Goal: Information Seeking & Learning: Learn about a topic

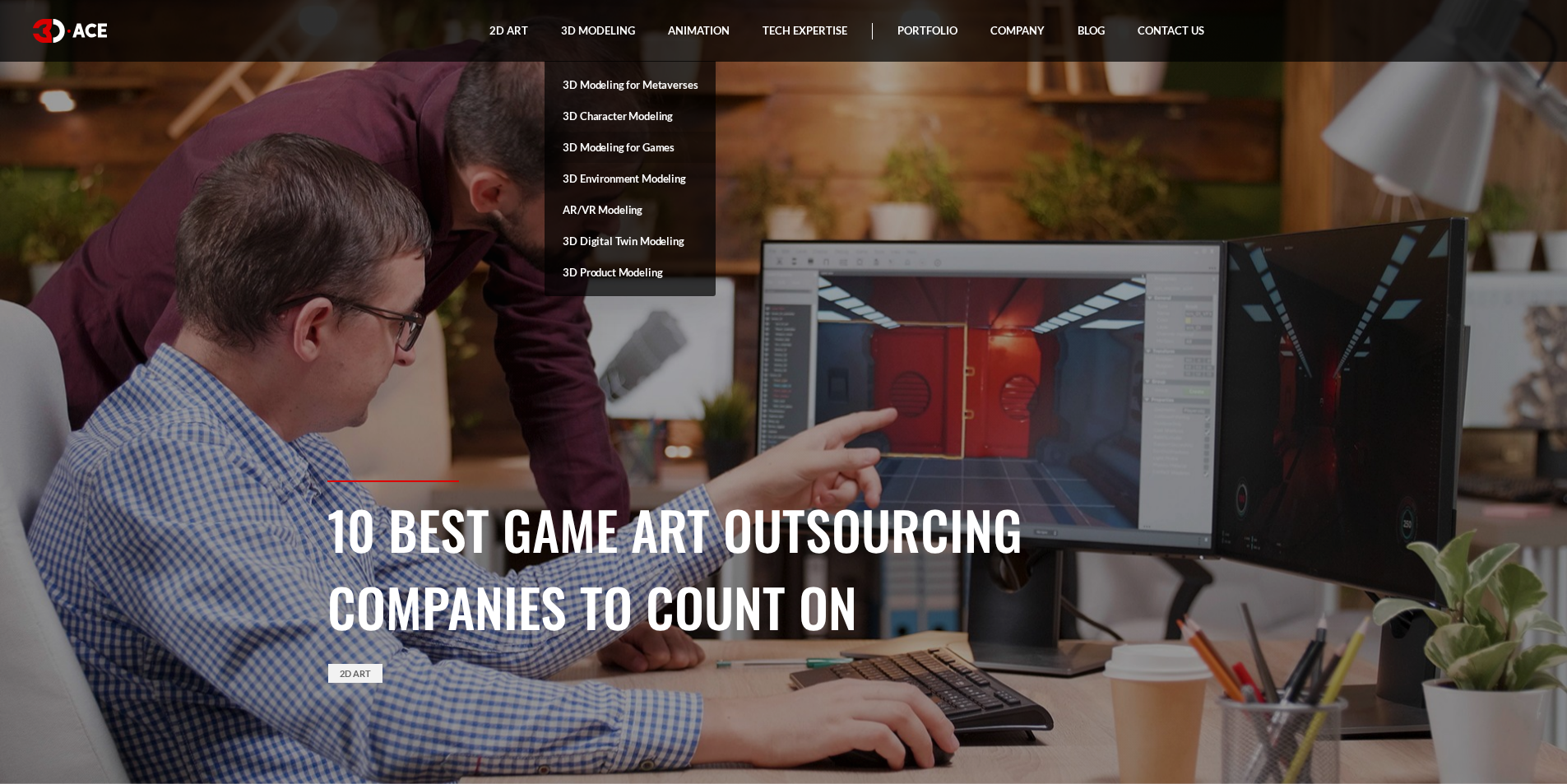
click at [621, 143] on link "3D Modeling for Games" at bounding box center [630, 146] width 171 height 31
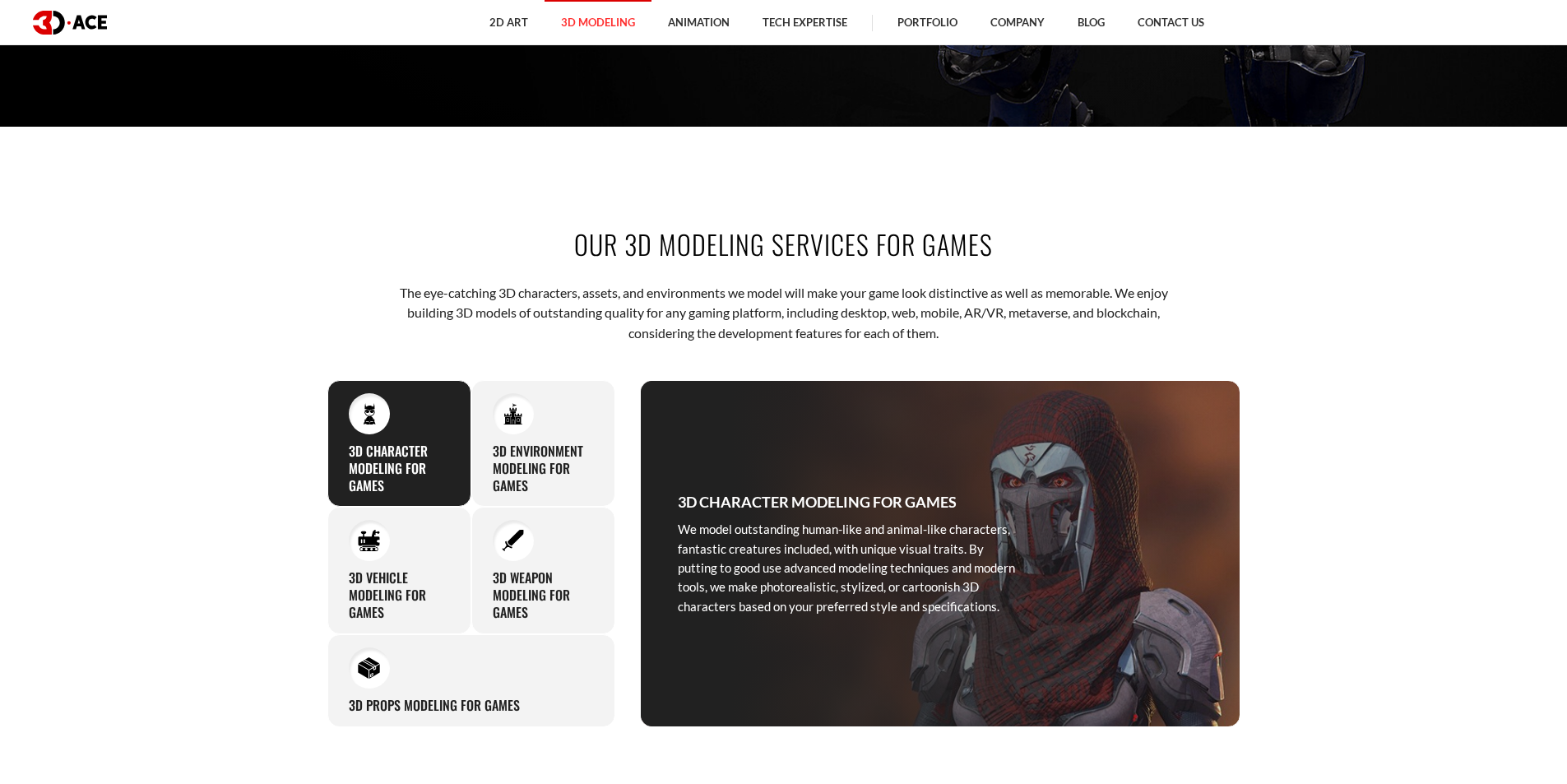
scroll to position [658, 0]
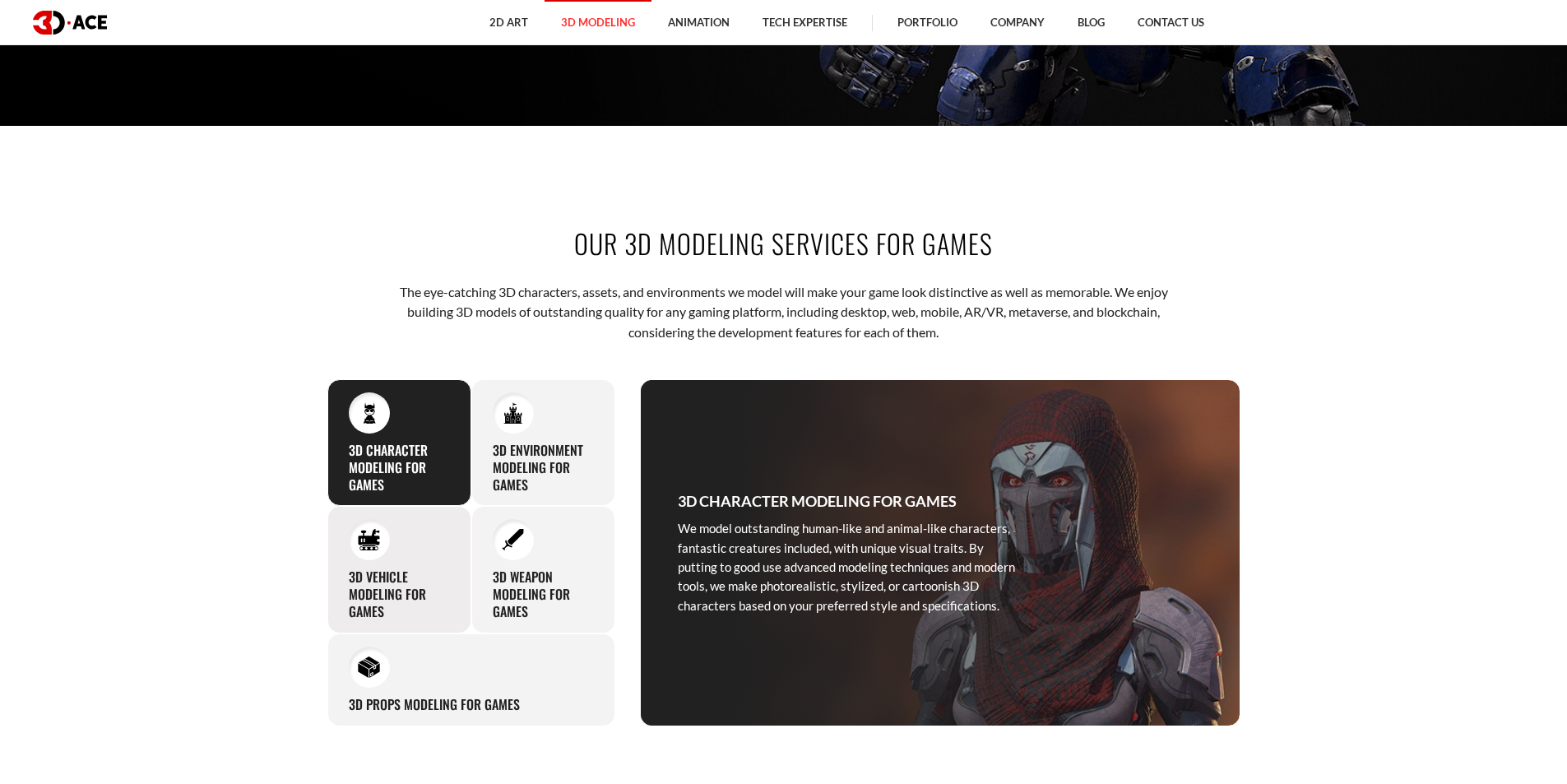
click at [436, 591] on h3 "3D Vehicle Modeling for Games" at bounding box center [399, 593] width 101 height 51
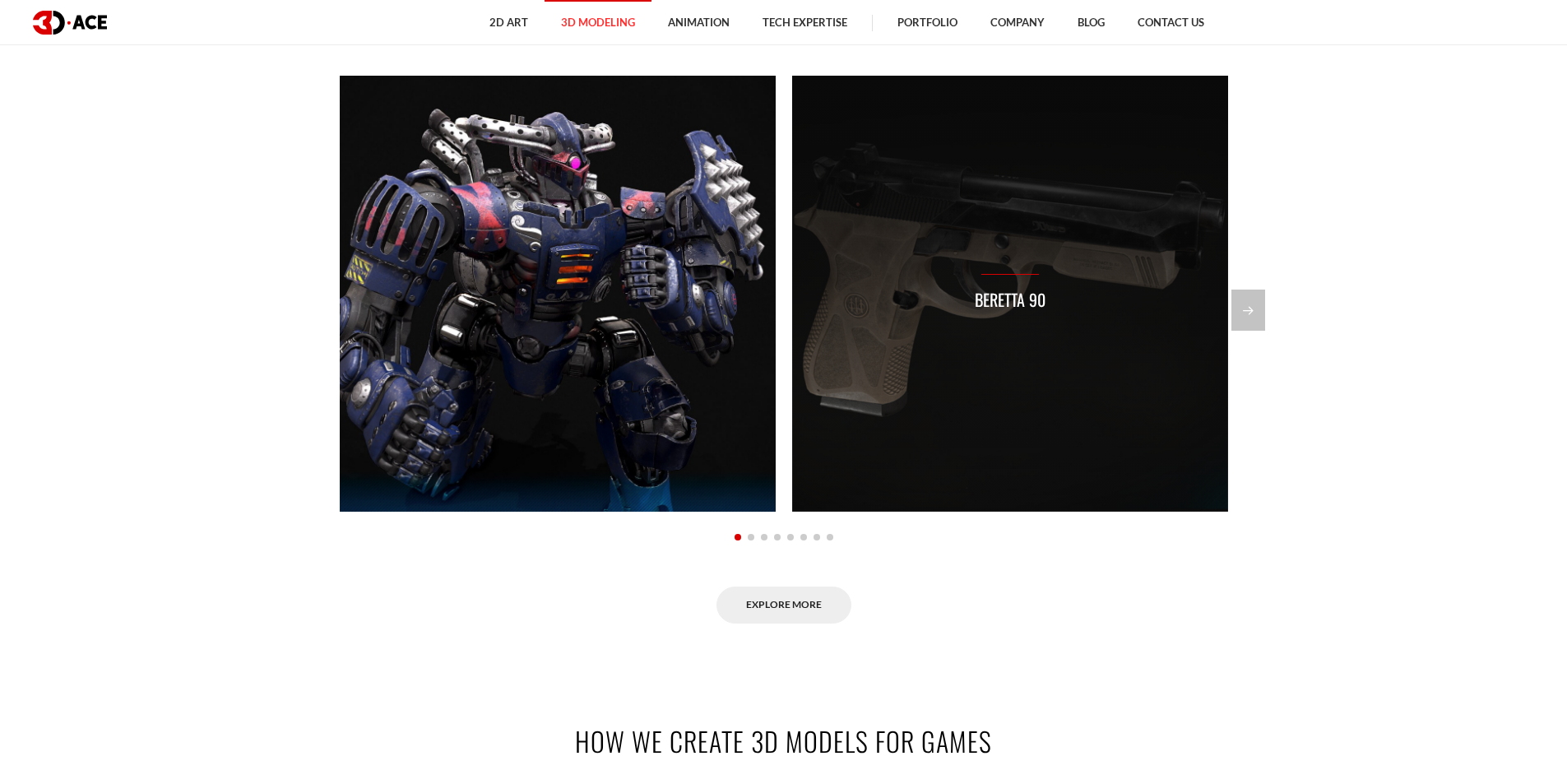
scroll to position [1480, 0]
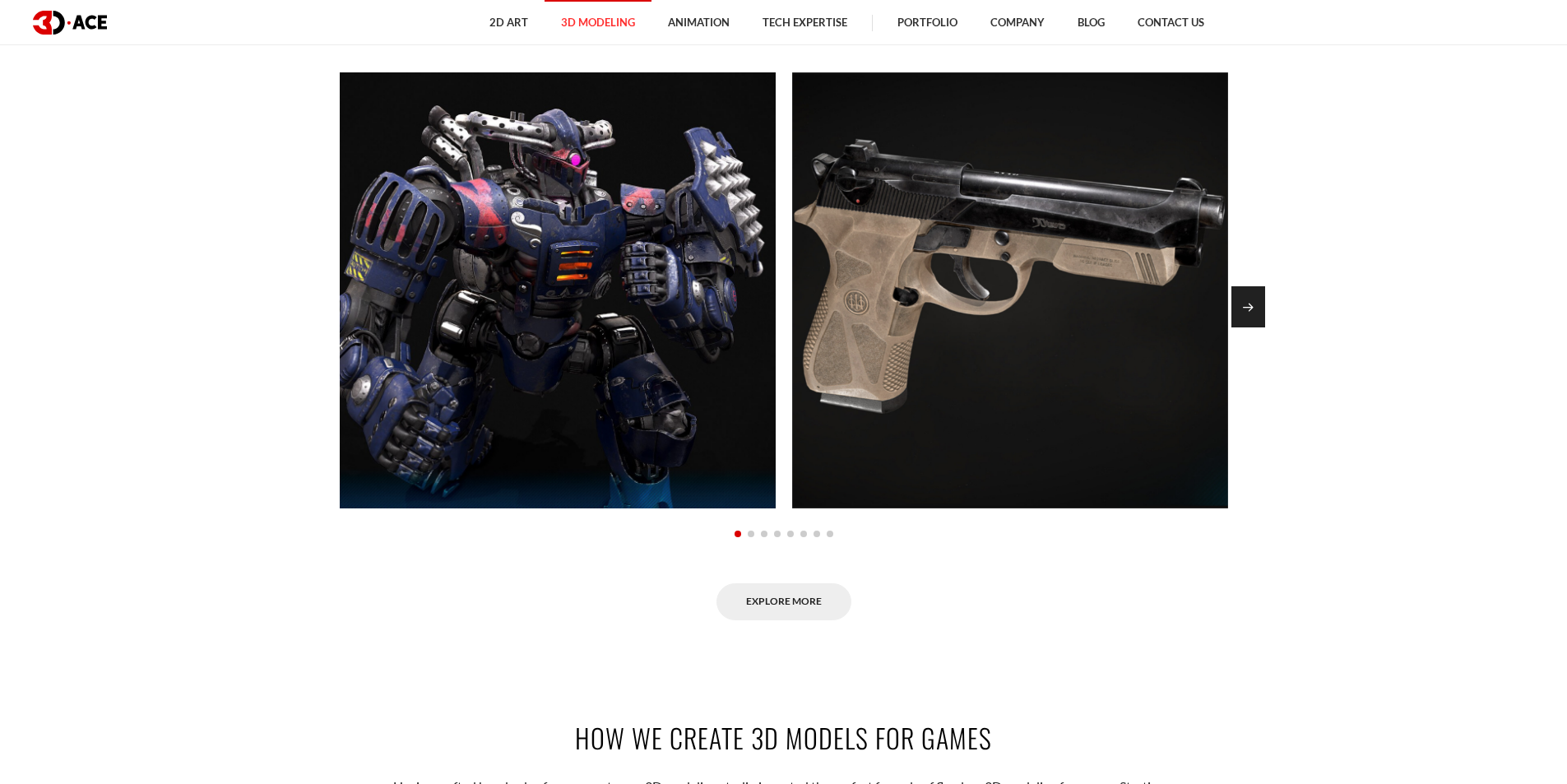
click at [1238, 306] on div "Next slide" at bounding box center [1249, 307] width 34 height 41
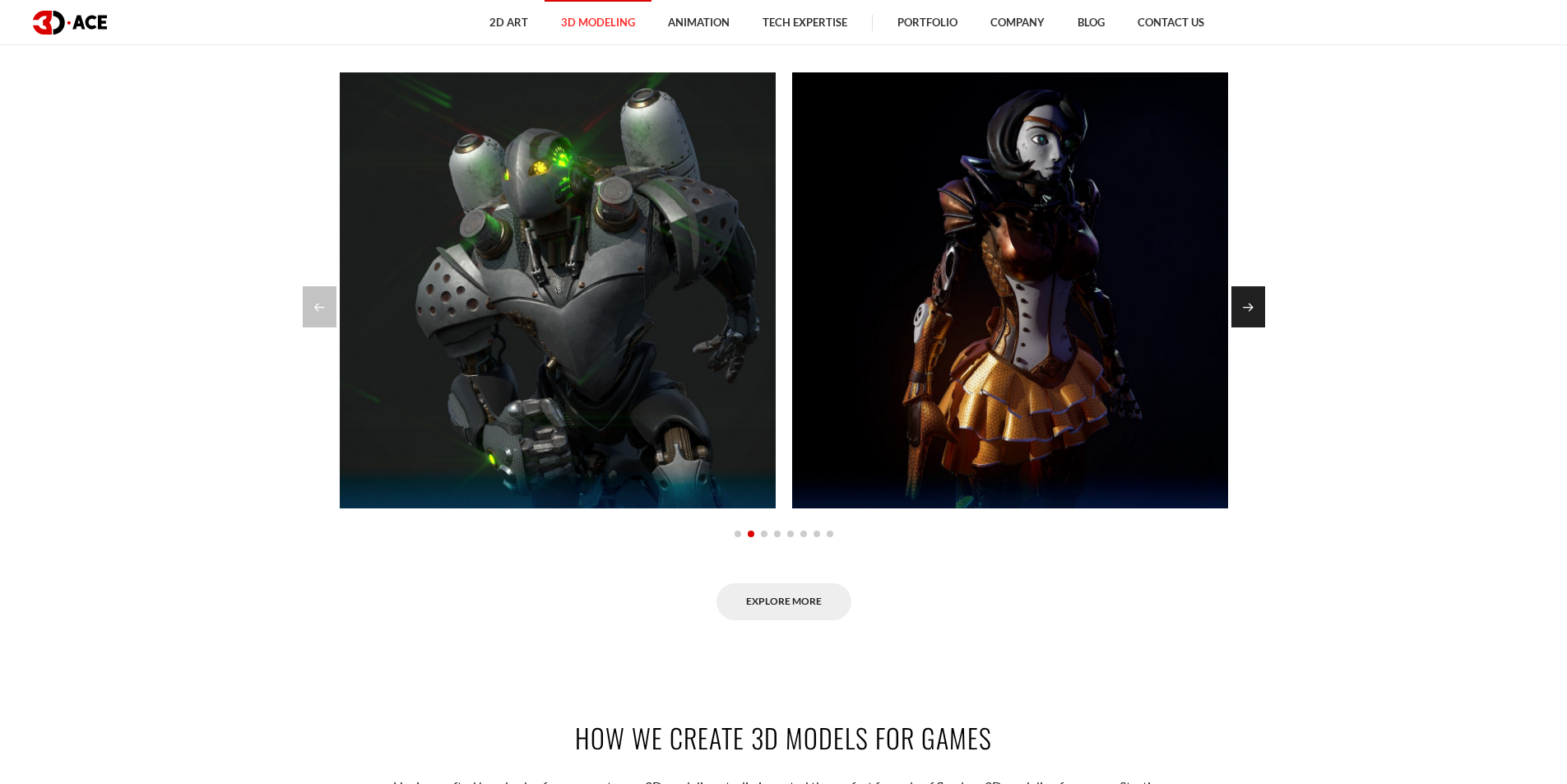
click at [1238, 306] on div "Next slide" at bounding box center [1249, 307] width 34 height 41
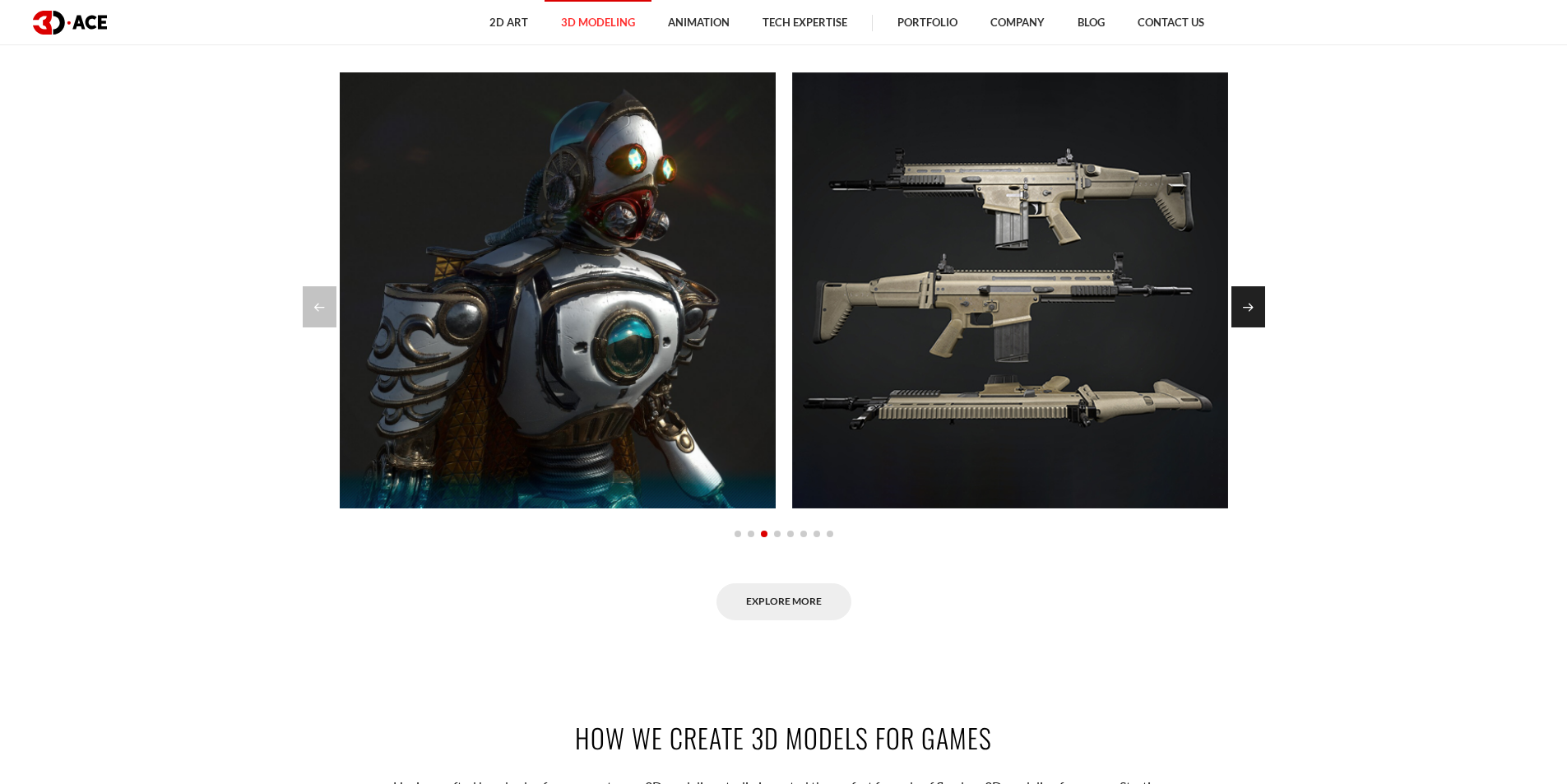
click at [1238, 306] on div "Next slide" at bounding box center [1249, 307] width 34 height 41
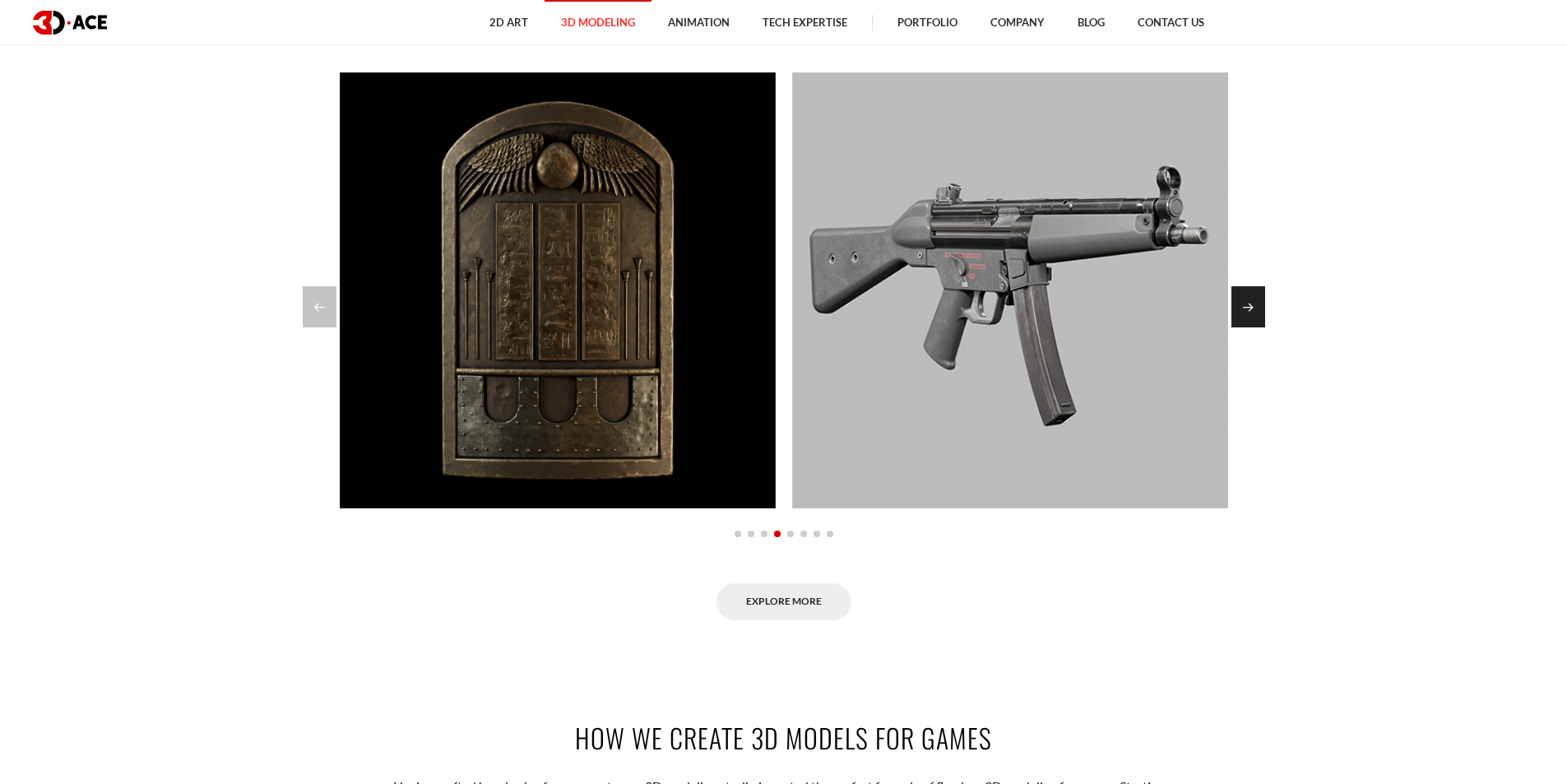
click at [1238, 306] on div "Next slide" at bounding box center [1249, 307] width 34 height 41
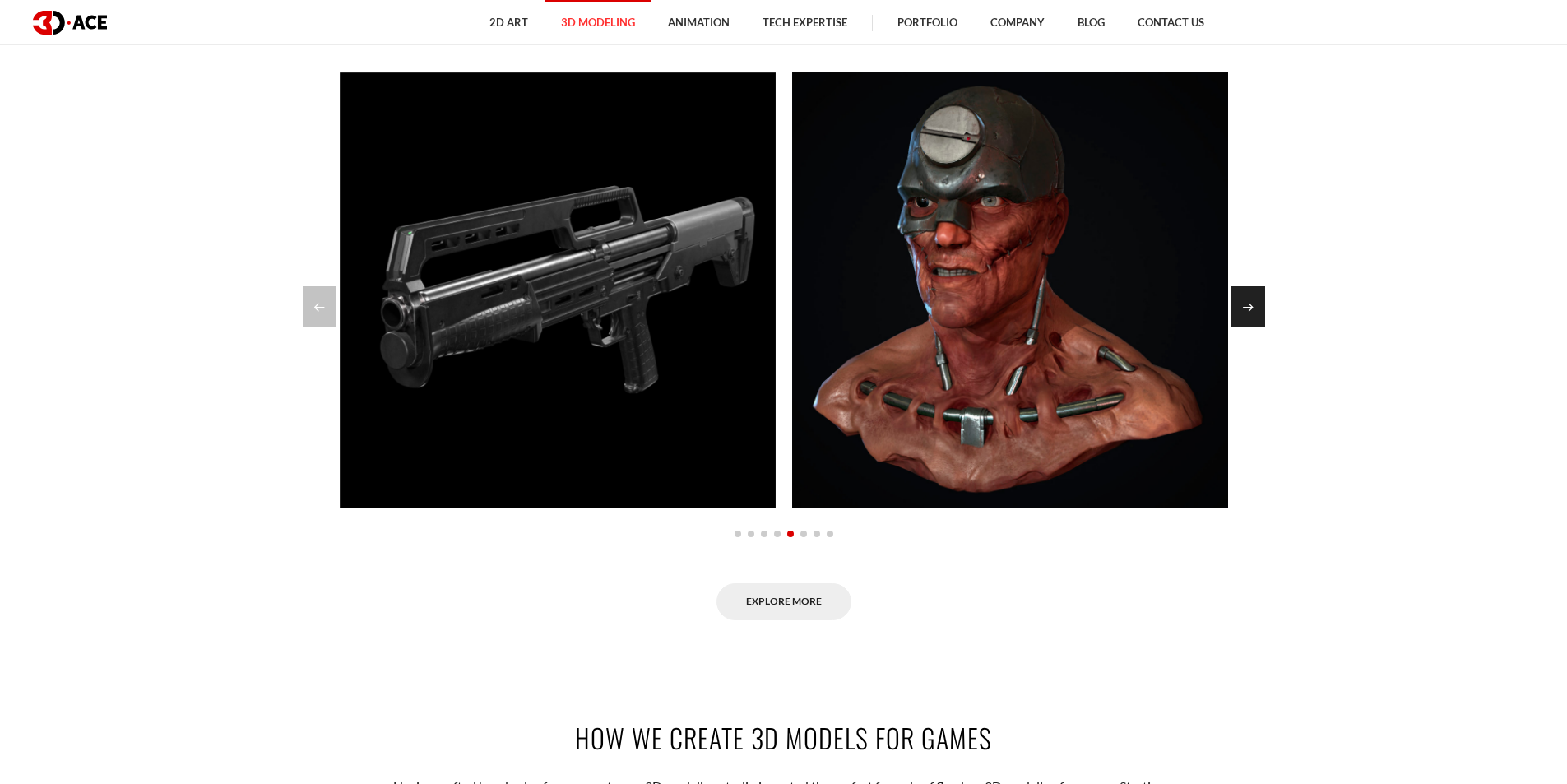
click at [1238, 306] on div "Next slide" at bounding box center [1249, 307] width 34 height 41
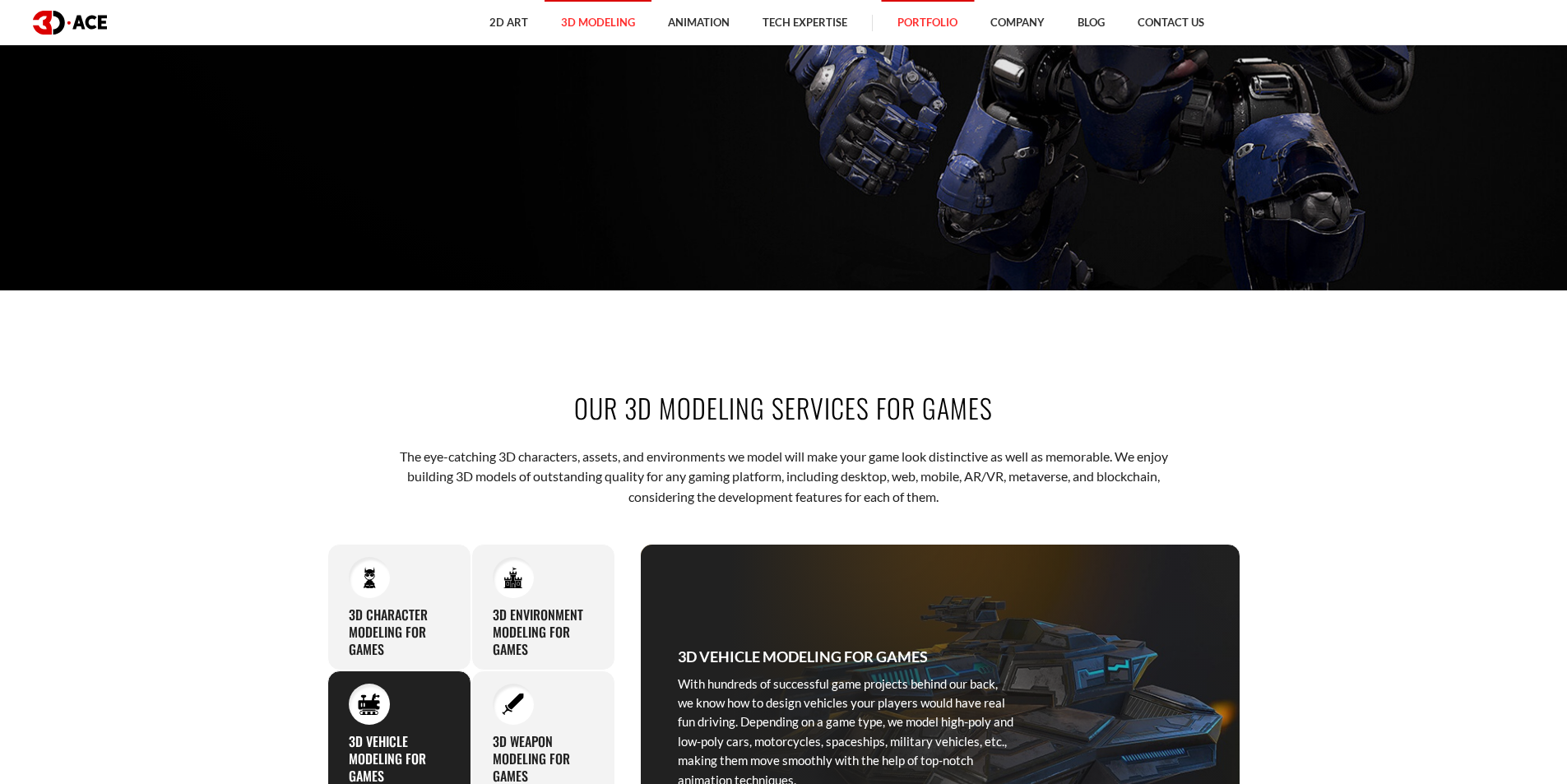
scroll to position [411, 0]
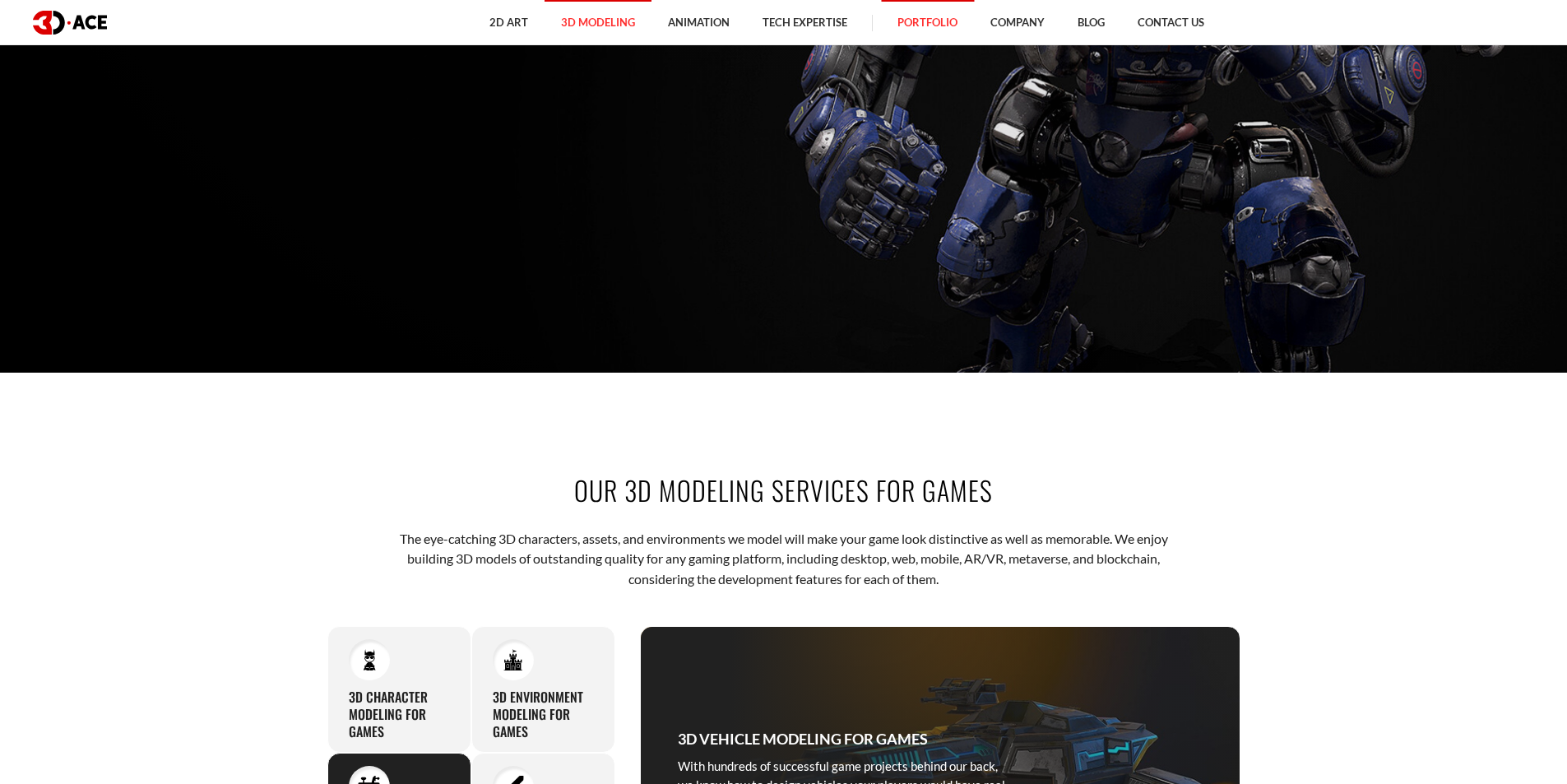
click at [913, 18] on link "Portfolio" at bounding box center [927, 23] width 93 height 45
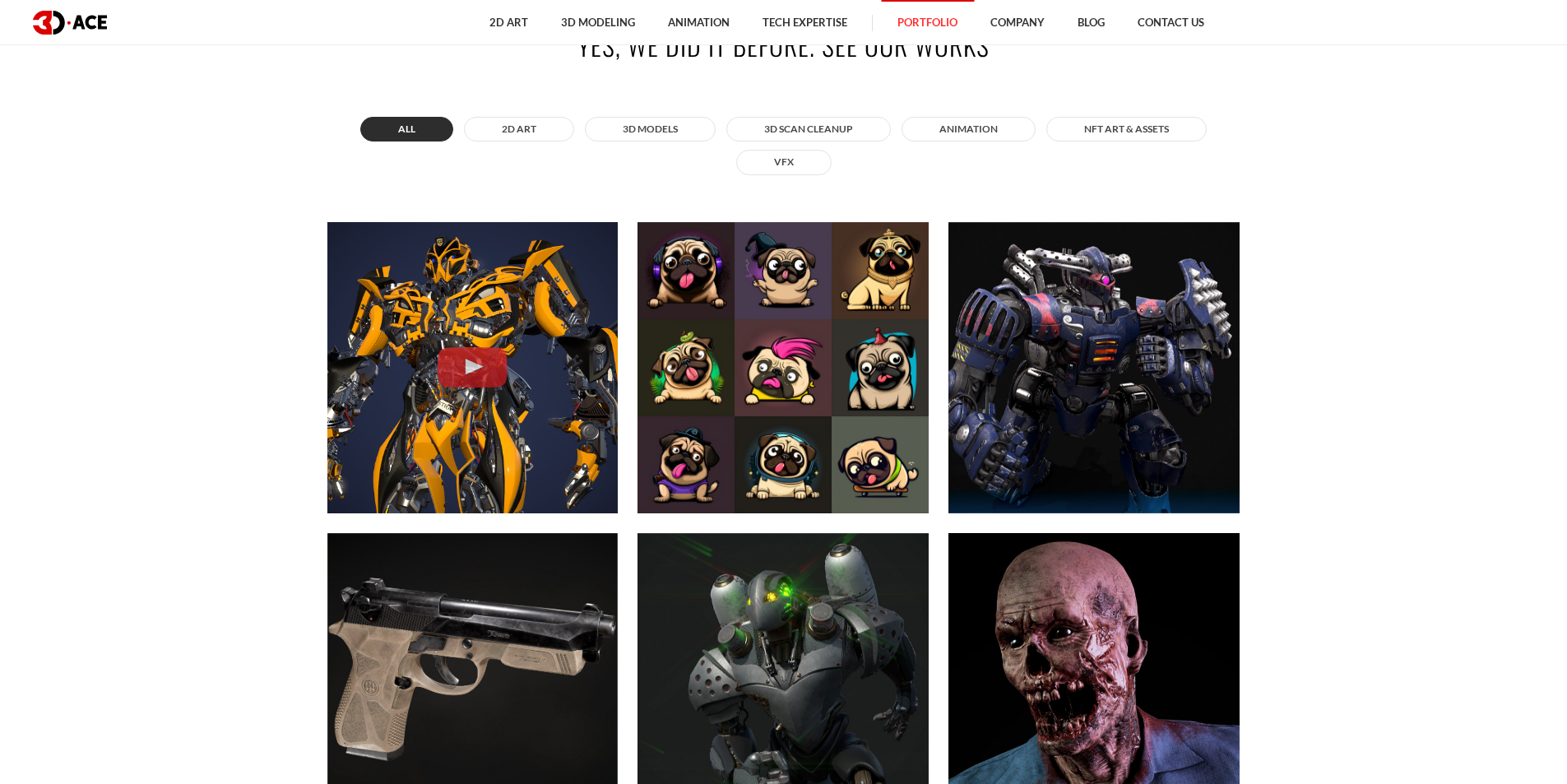
scroll to position [904, 0]
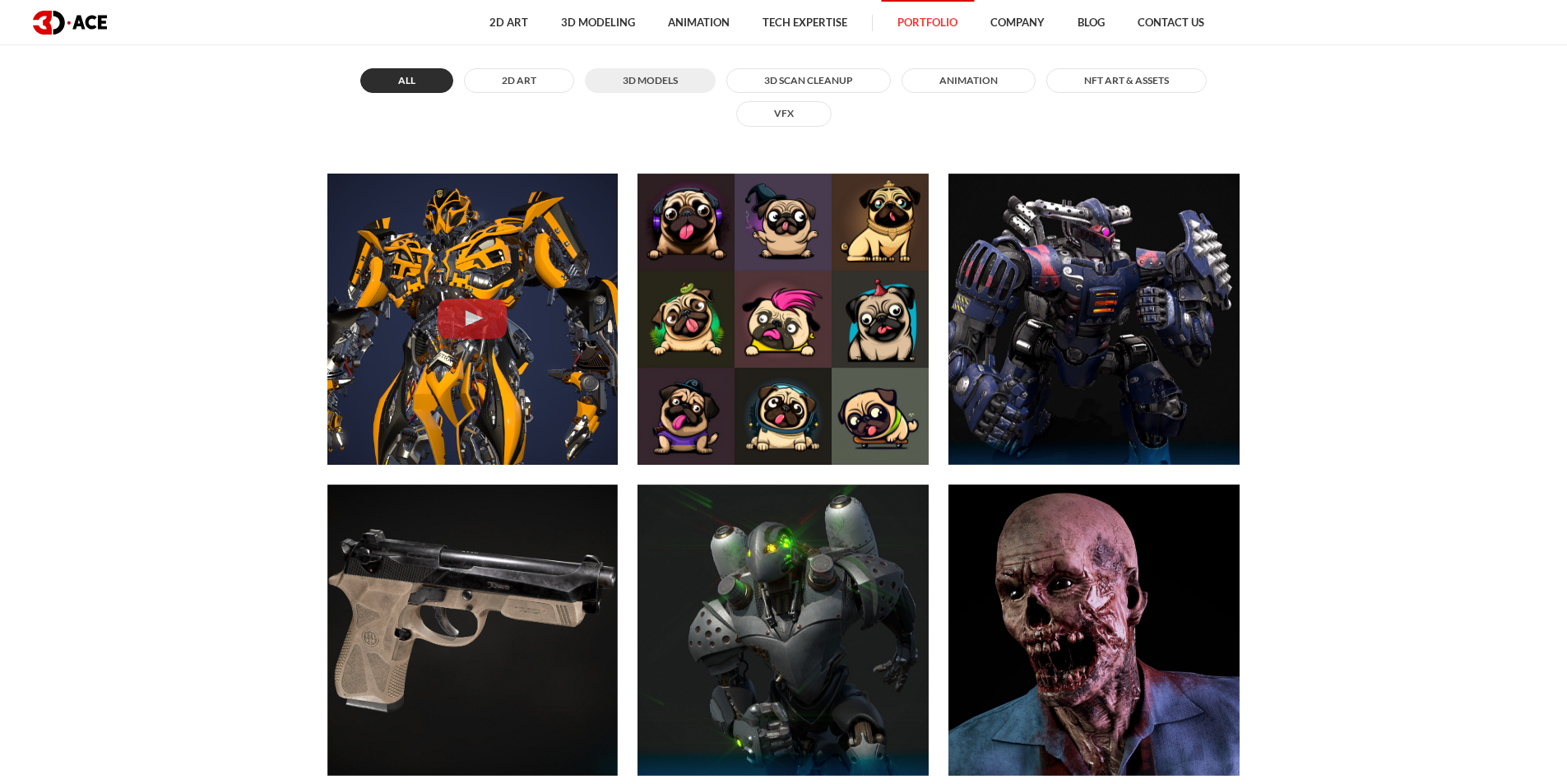
click at [678, 89] on button "3D MODELS" at bounding box center [650, 81] width 131 height 24
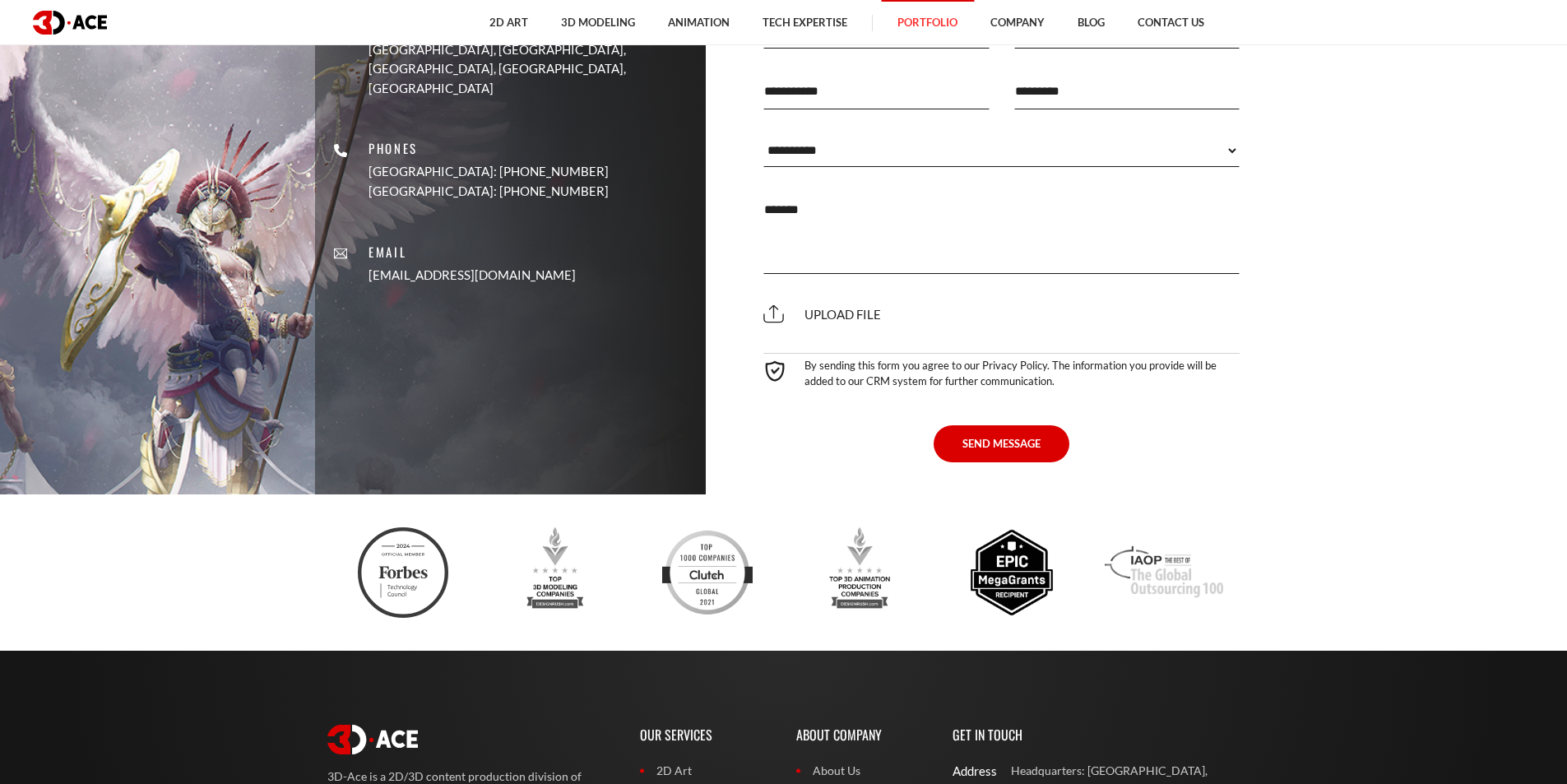
scroll to position [8552, 0]
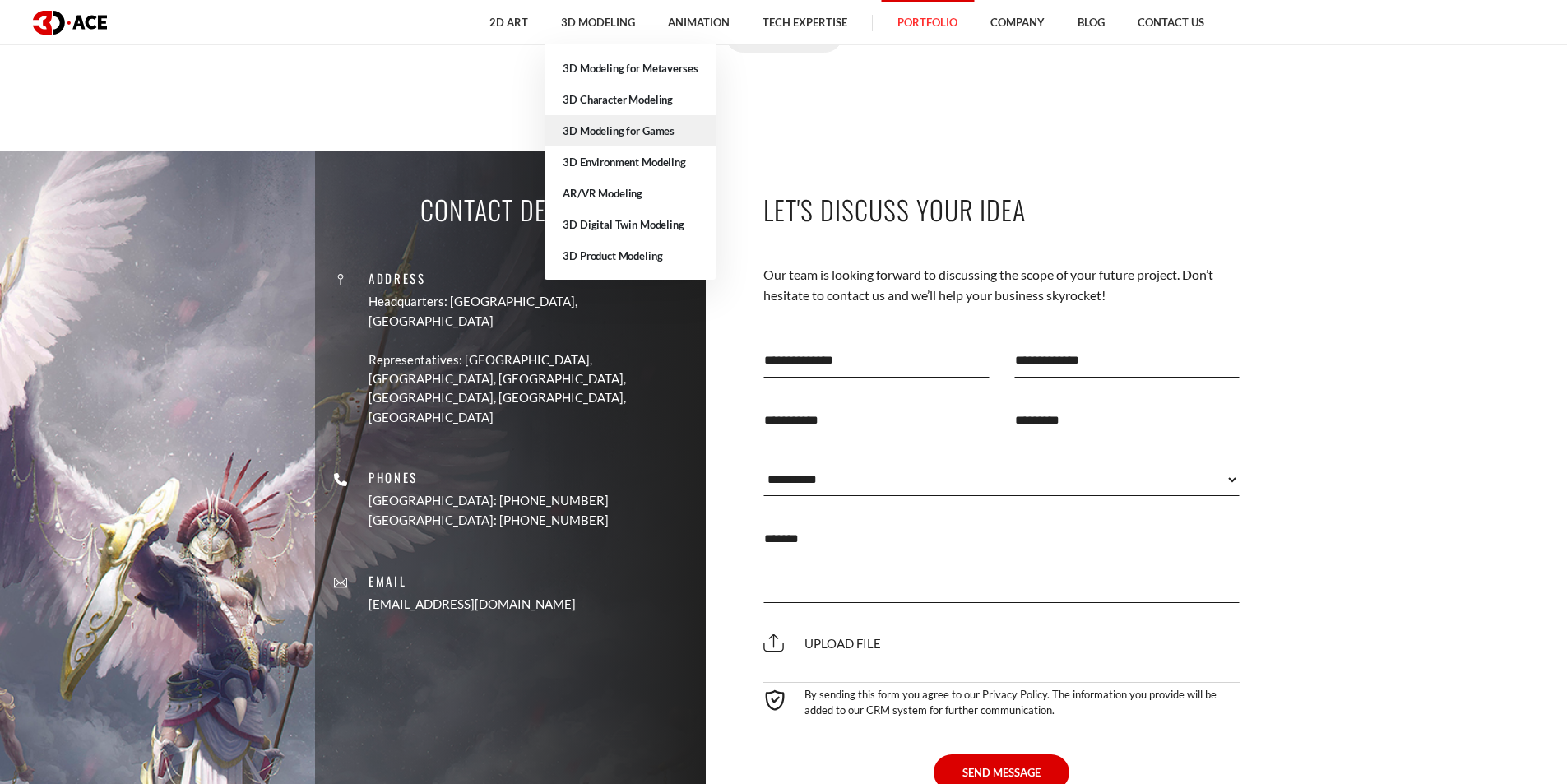
click at [626, 131] on link "3D Modeling for Games" at bounding box center [630, 131] width 171 height 31
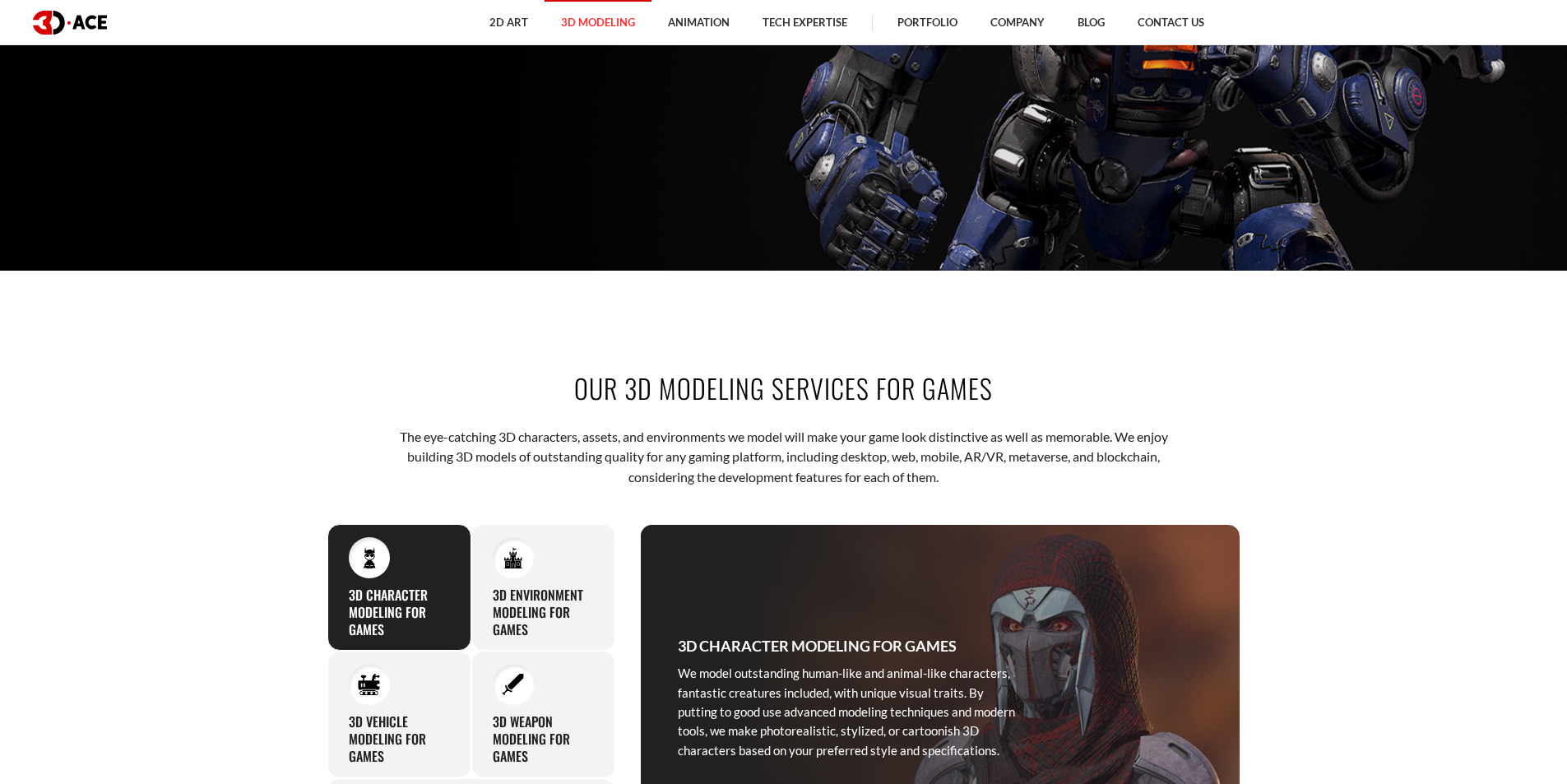
scroll to position [904, 0]
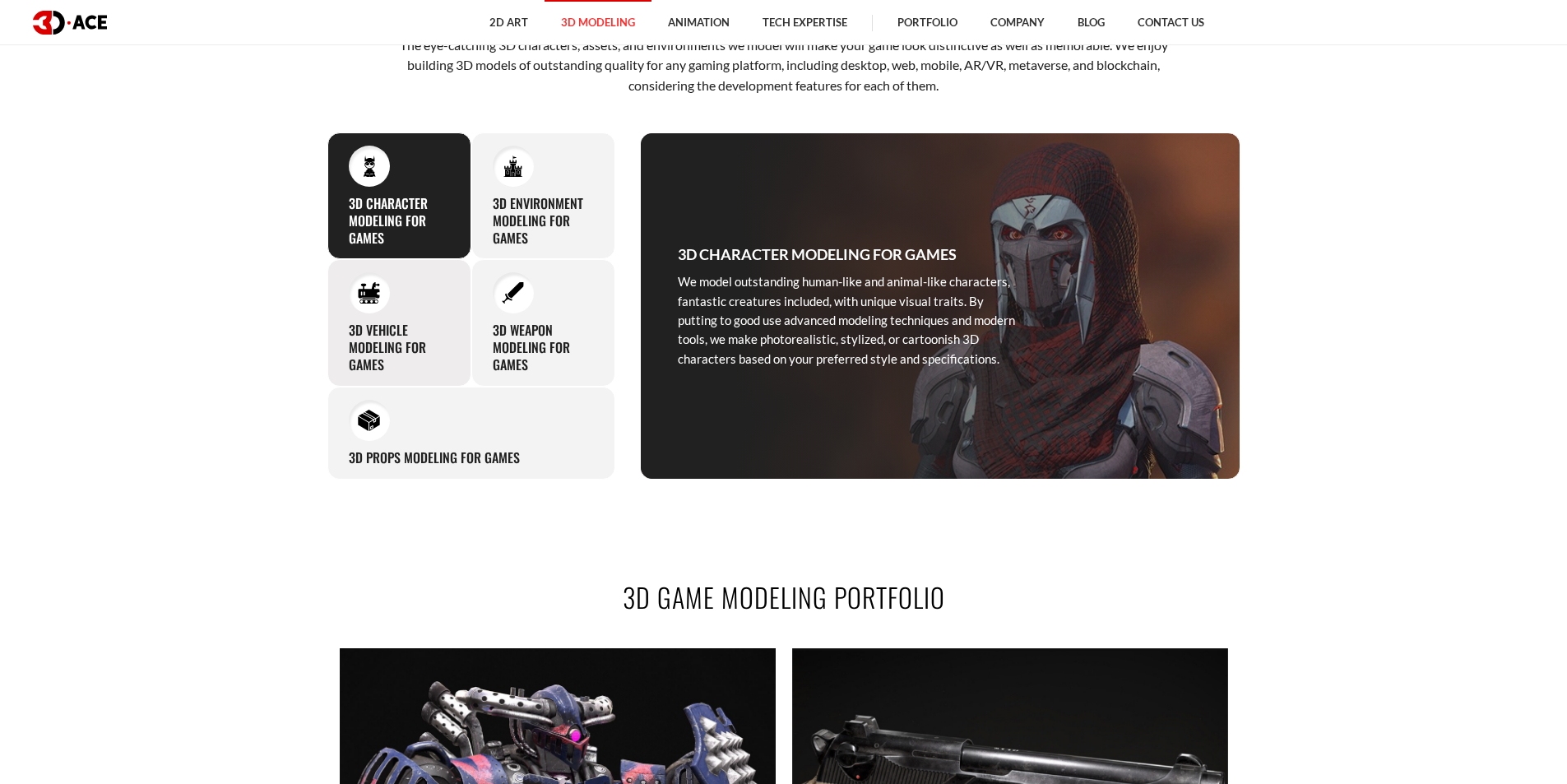
click at [421, 321] on div "3D Vehicle Modeling for Games With hundreds of successful game projects behind …" at bounding box center [399, 322] width 144 height 127
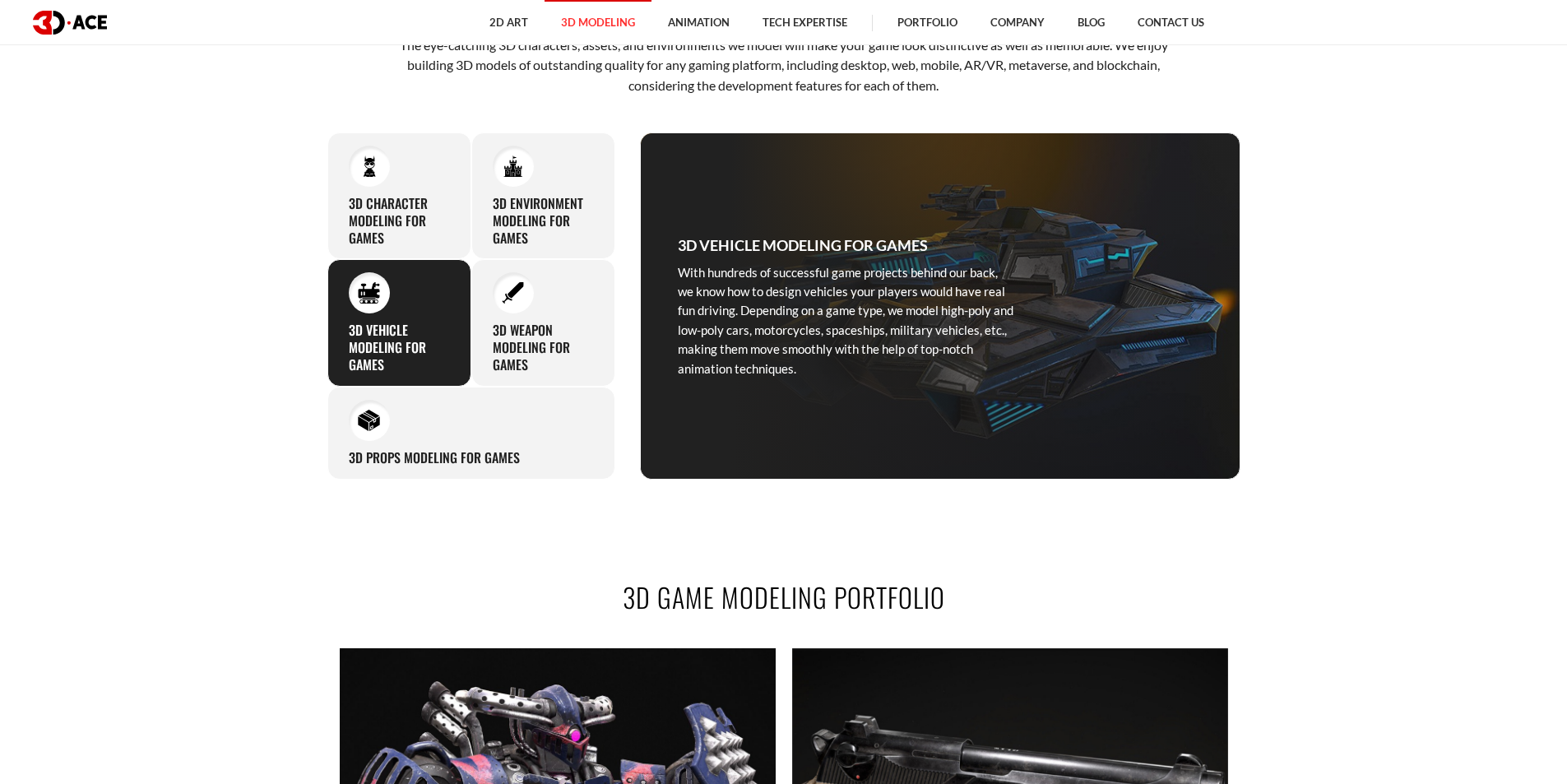
click at [442, 330] on h3 "3D Vehicle Modeling for Games" at bounding box center [399, 346] width 101 height 51
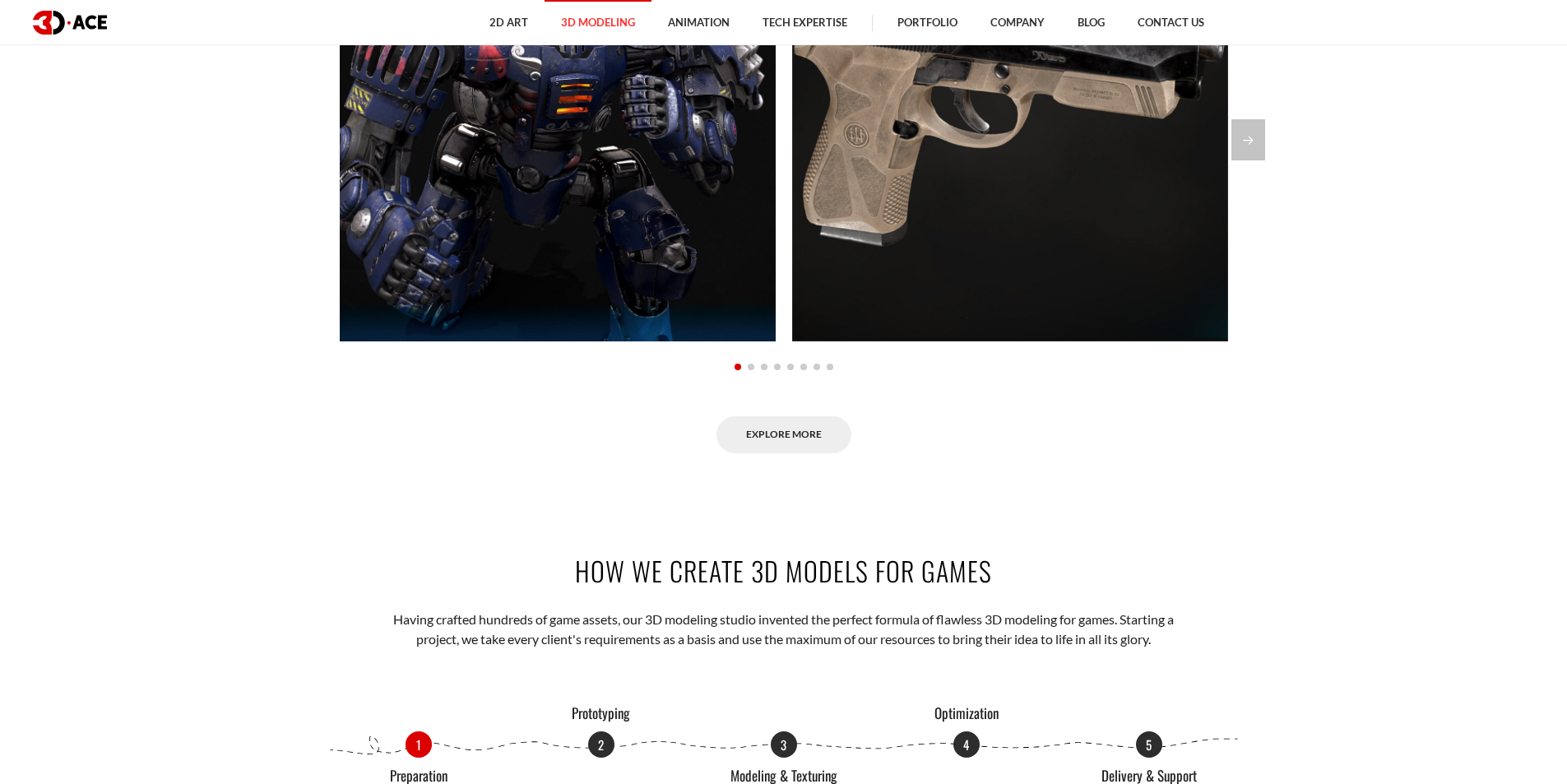
scroll to position [1644, 0]
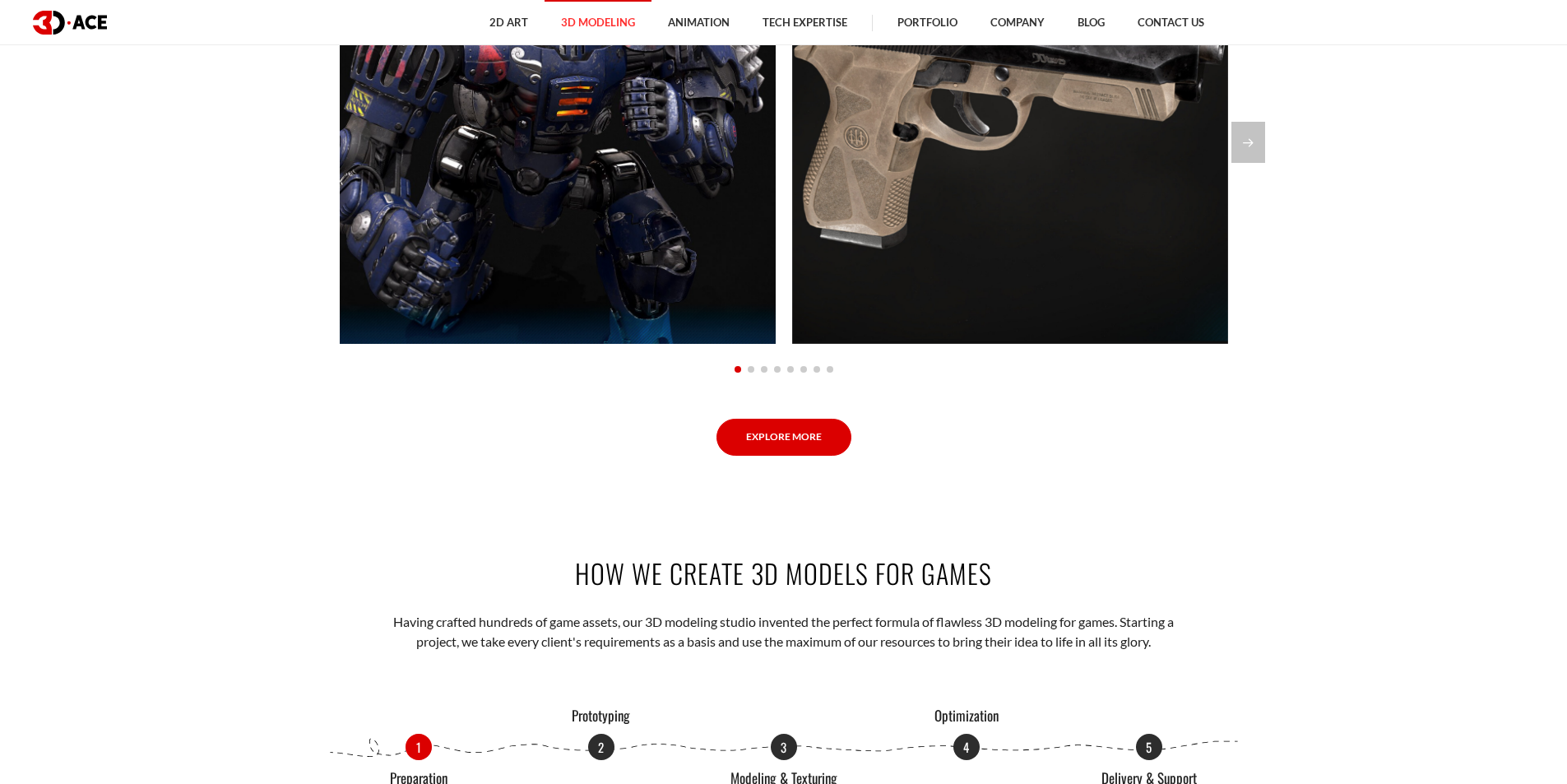
click at [787, 433] on link "Explore More" at bounding box center [784, 437] width 135 height 37
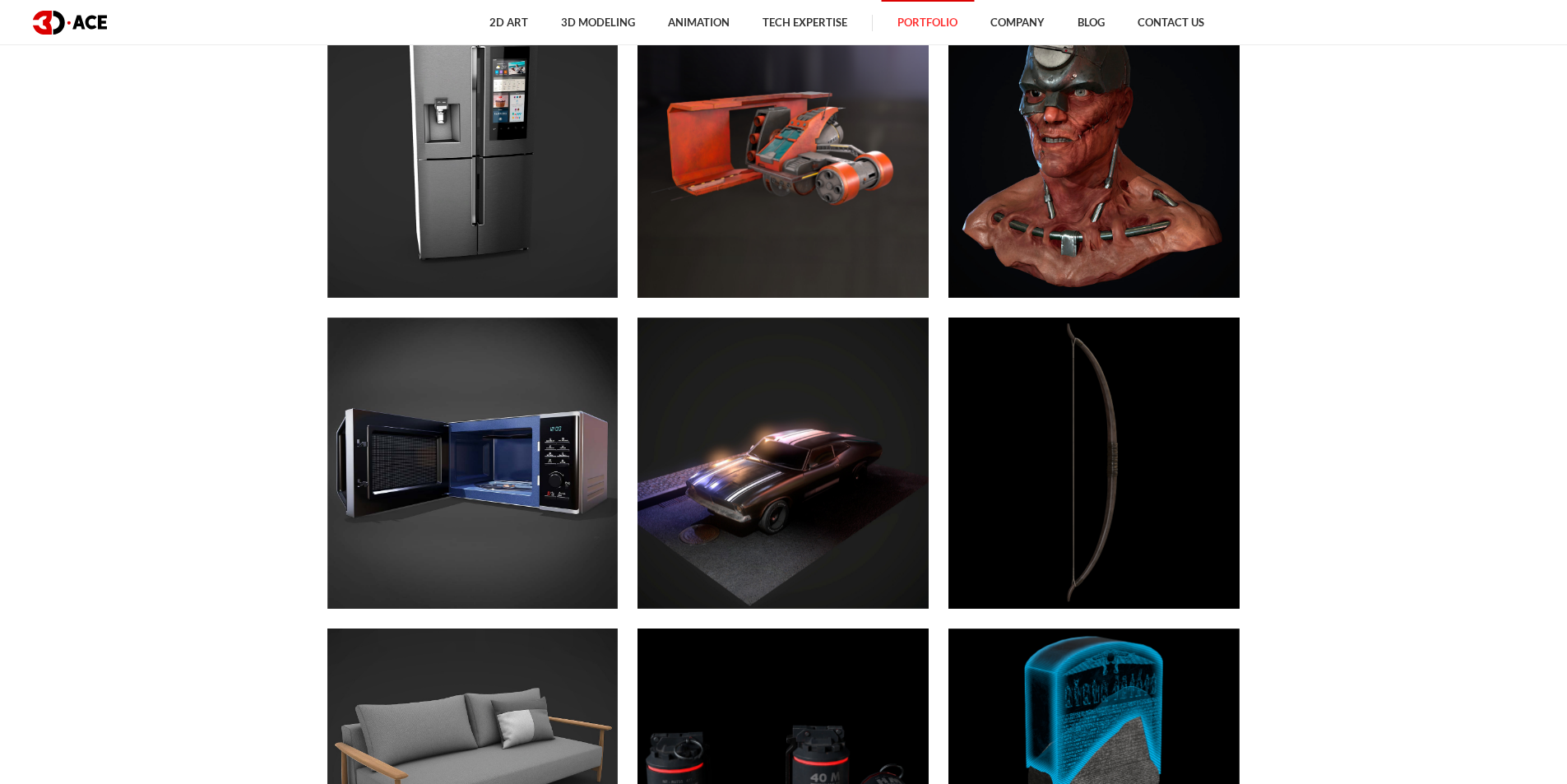
scroll to position [5263, 0]
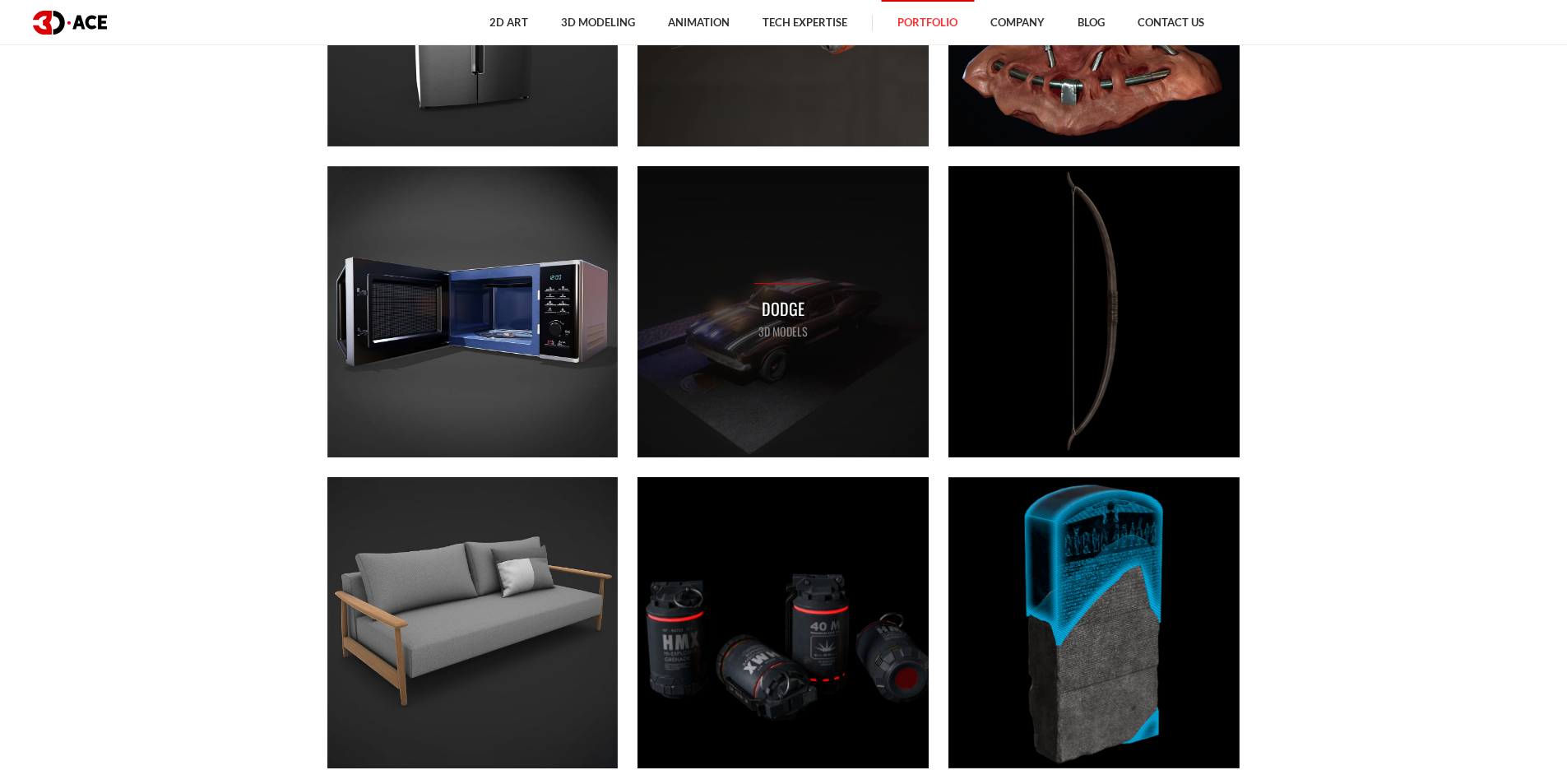
click at [776, 354] on div "Dodge 3D MODELS" at bounding box center [784, 312] width 291 height 291
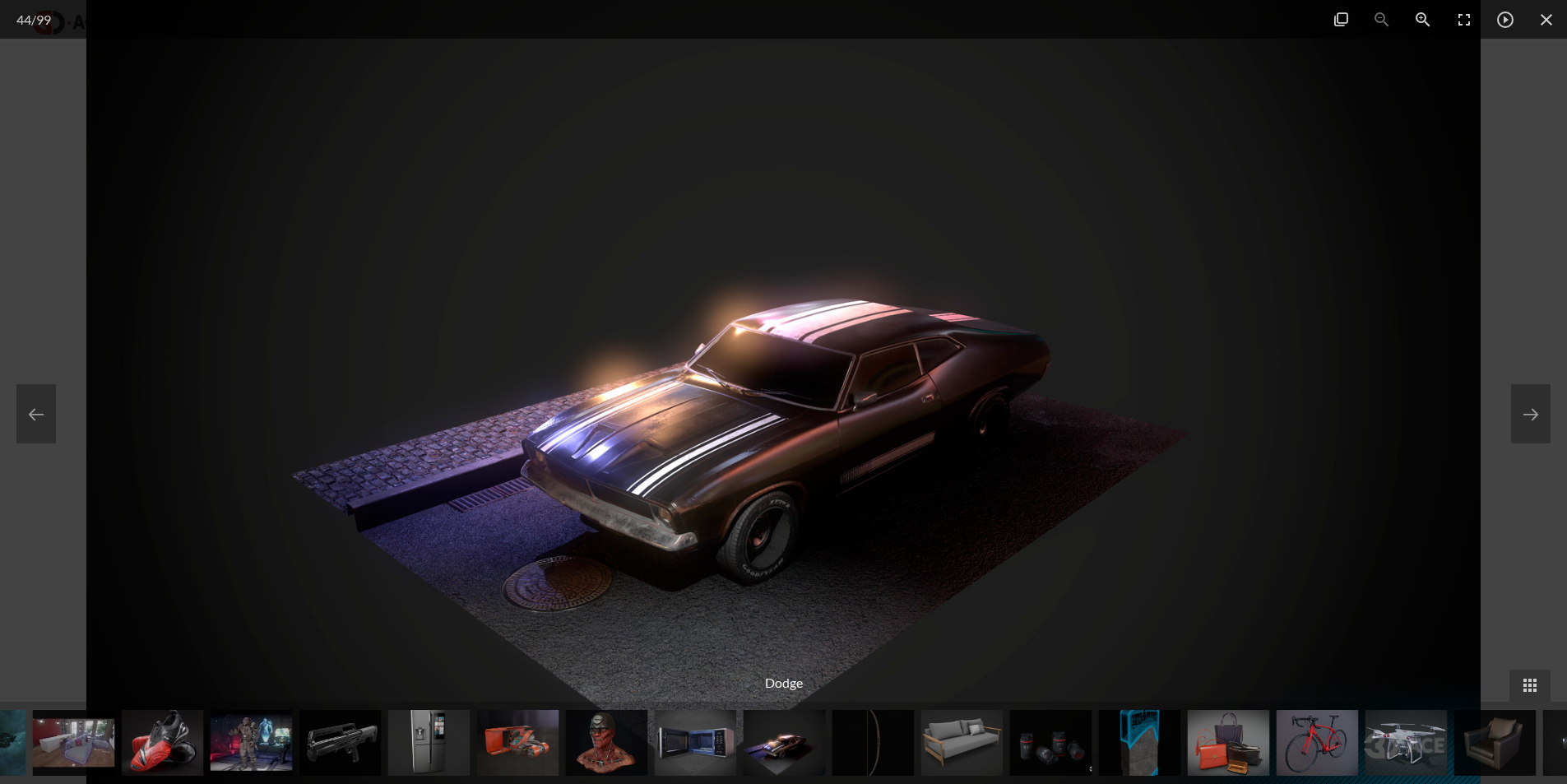
scroll to position [5427, 0]
click at [1553, 11] on span at bounding box center [1546, 19] width 41 height 38
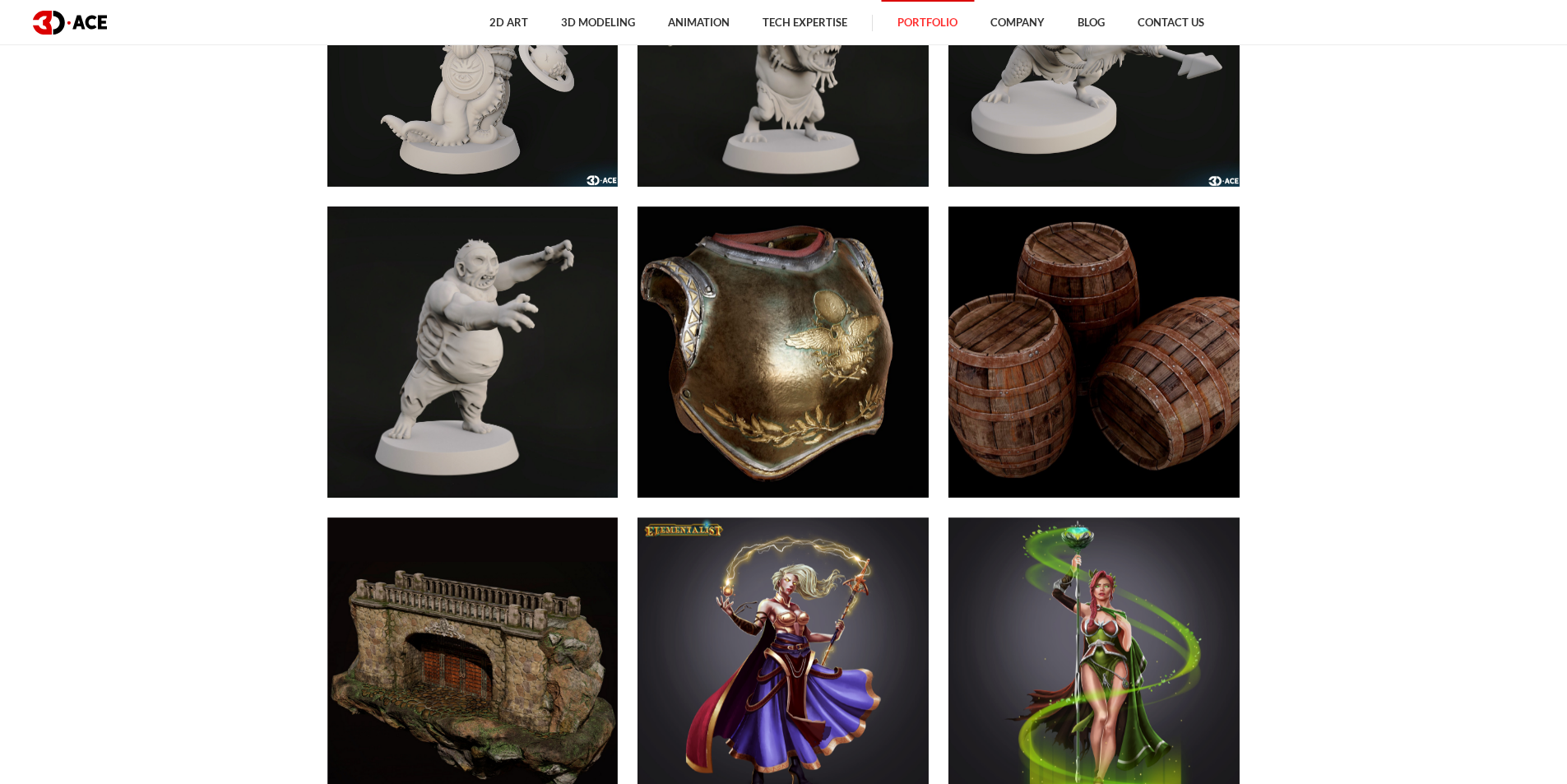
scroll to position [7401, 0]
